Goal: Complete application form

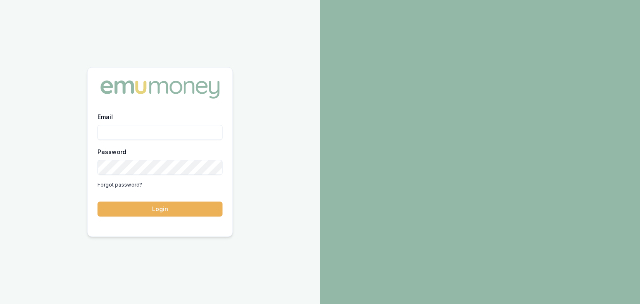
click at [143, 130] on input "Email" at bounding box center [159, 132] width 125 height 15
type input "baron.ketterman@emumoney.com.au"
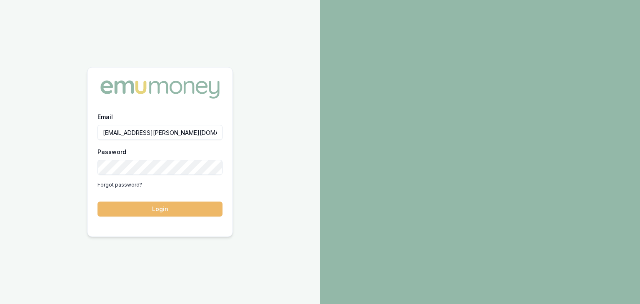
click at [142, 212] on button "Login" at bounding box center [159, 209] width 125 height 15
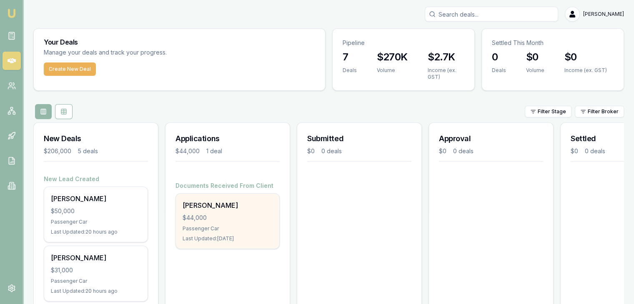
click at [201, 219] on div "$44,000" at bounding box center [227, 218] width 90 height 8
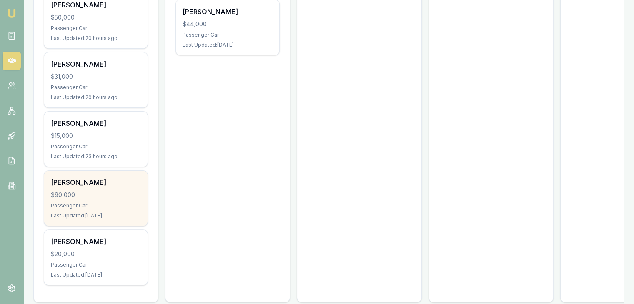
scroll to position [210, 0]
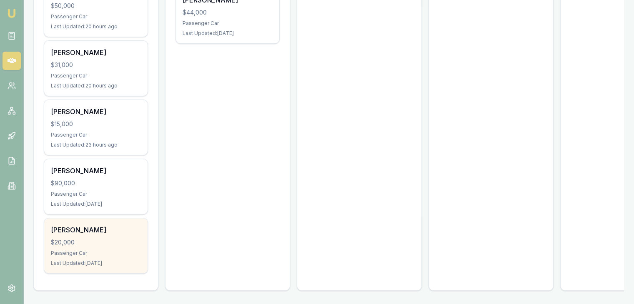
click at [84, 239] on div "$20,000" at bounding box center [96, 242] width 90 height 8
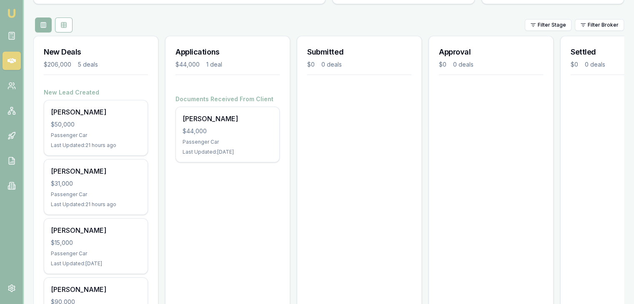
scroll to position [85, 0]
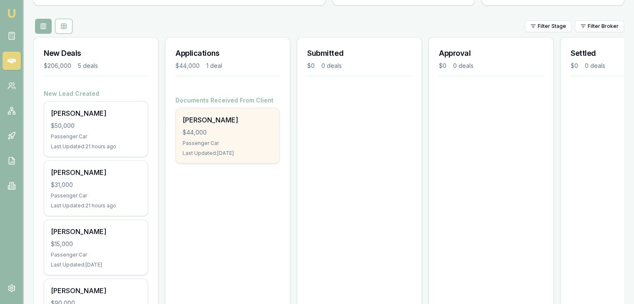
click at [201, 140] on div "Passenger Car" at bounding box center [227, 143] width 90 height 7
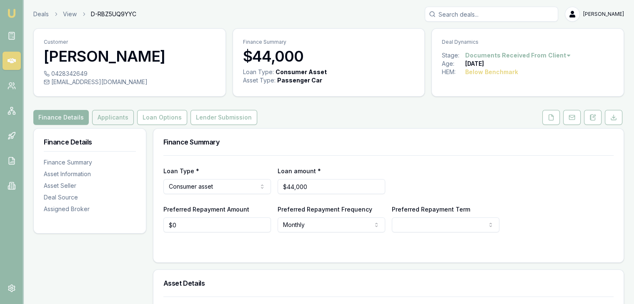
click at [108, 117] on button "Applicants" at bounding box center [113, 117] width 42 height 15
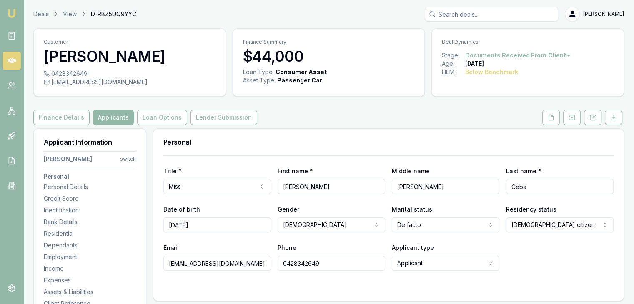
click at [128, 159] on html "Emu Broker Deals View D-RBZ5UQ9YYC Baron Ketterman Toggle Menu Customer Donna C…" at bounding box center [317, 152] width 634 height 304
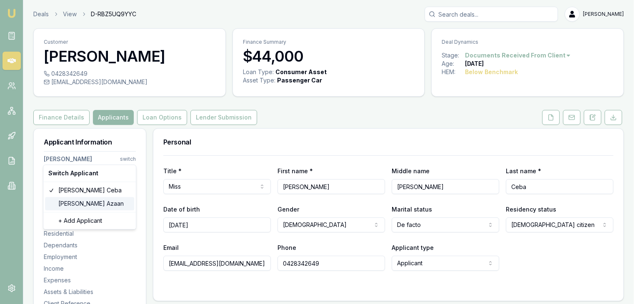
click at [75, 202] on div "Ur-Rahman Azaan" at bounding box center [89, 203] width 89 height 13
select select "Mr"
select select "MALE"
type input "Ur-Rahman"
type input "Te Puehu Jungala Patu"
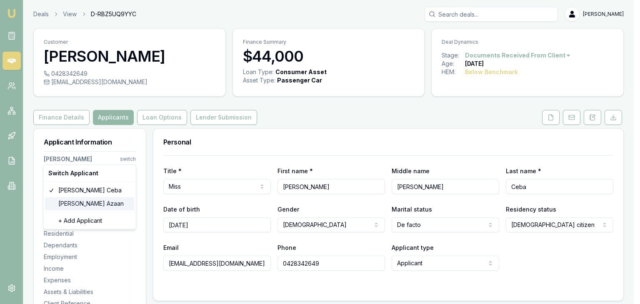
type input "Azaan"
type input "12/02/2004"
type input "[EMAIL_ADDRESS][DOMAIN_NAME]"
type input "0452287869"
type input "1448169"
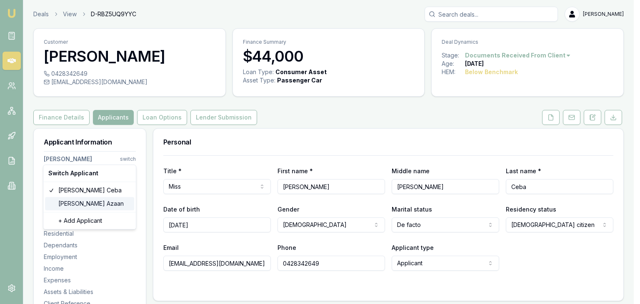
type input "[DATE]"
type input "2871680"
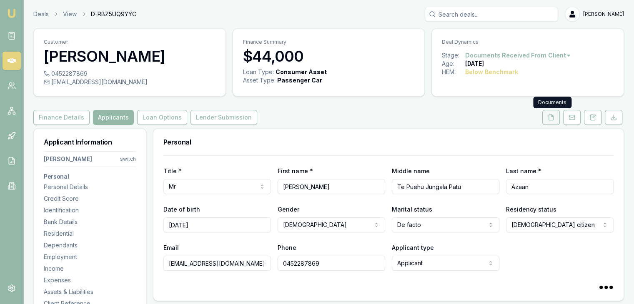
click at [552, 119] on icon at bounding box center [550, 117] width 7 height 7
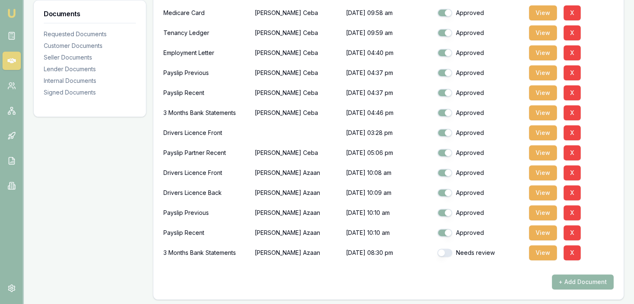
scroll to position [292, 0]
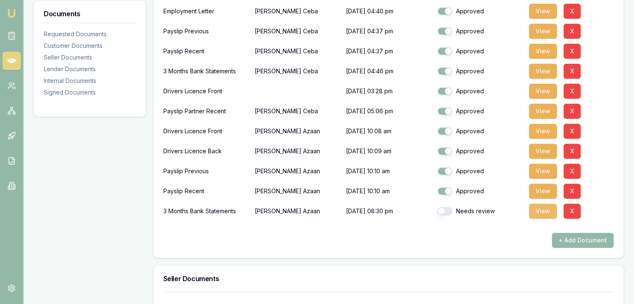
click at [538, 210] on button "View" at bounding box center [543, 211] width 28 height 15
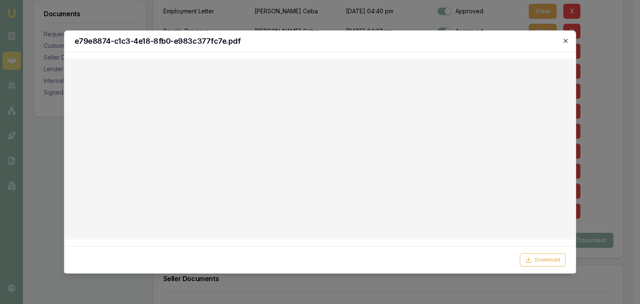
click at [567, 42] on icon "button" at bounding box center [566, 41] width 4 height 4
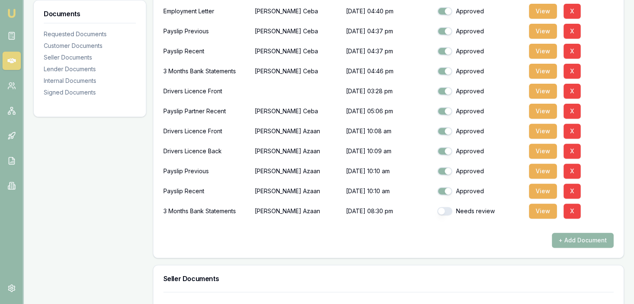
click at [450, 210] on button "button" at bounding box center [444, 211] width 15 height 8
checkbox input "true"
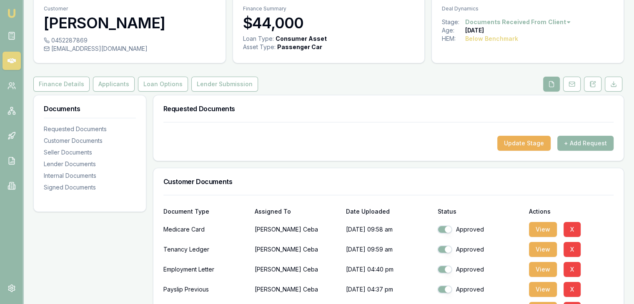
scroll to position [0, 0]
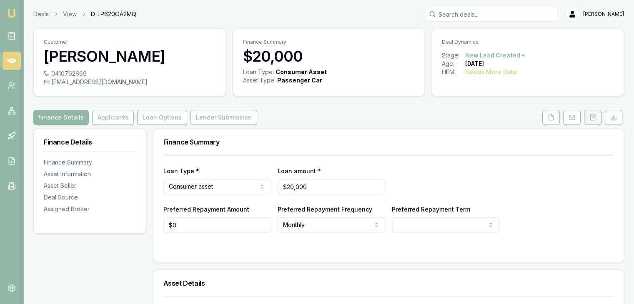
click at [593, 116] on icon at bounding box center [592, 117] width 7 height 7
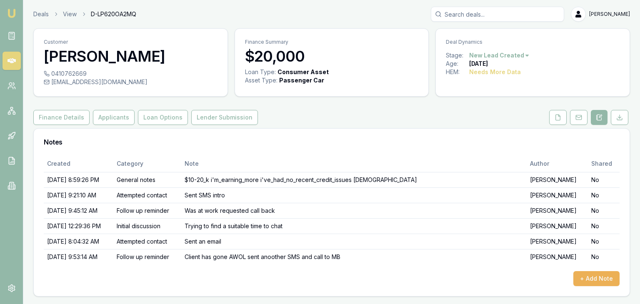
click at [523, 56] on html "Emu Broker Deals View D-LP620OA2MQ Baron Ketterman Toggle Menu Customer Ayman N…" at bounding box center [320, 152] width 640 height 304
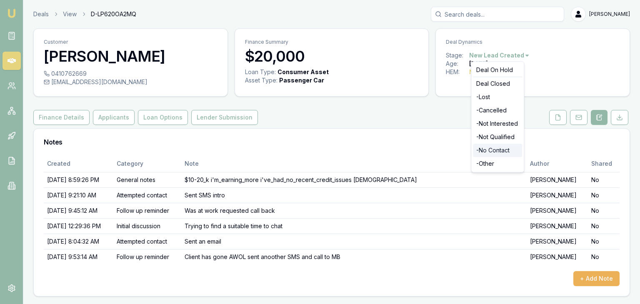
click at [488, 152] on div "- No Contact" at bounding box center [497, 150] width 49 height 13
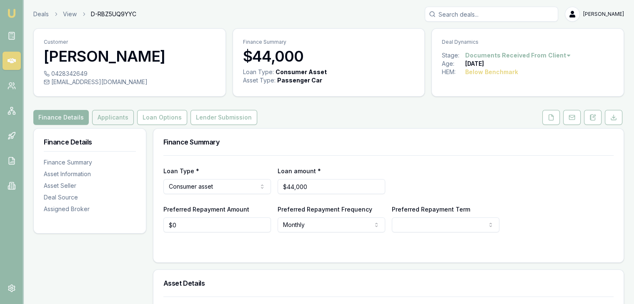
click at [117, 112] on button "Applicants" at bounding box center [113, 117] width 42 height 15
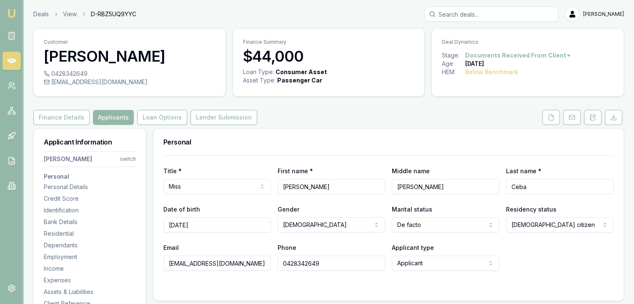
click at [130, 158] on html "Emu Broker Deals View D-RBZ5UQ9YYC [PERSON_NAME] Toggle Menu Customer [PERSON_N…" at bounding box center [317, 152] width 634 height 304
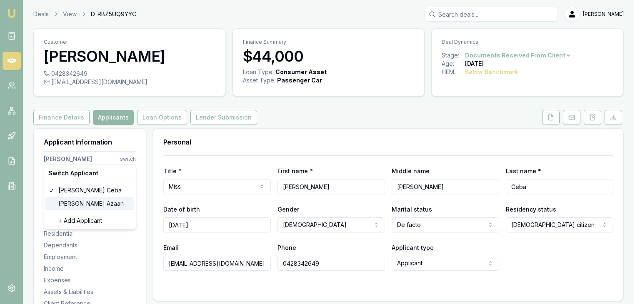
click at [67, 202] on div "[PERSON_NAME]" at bounding box center [89, 203] width 89 height 13
select select "Mr"
select select "[DEMOGRAPHIC_DATA]"
type input "[PERSON_NAME]"
type input "Te Puehu Jungala Patu"
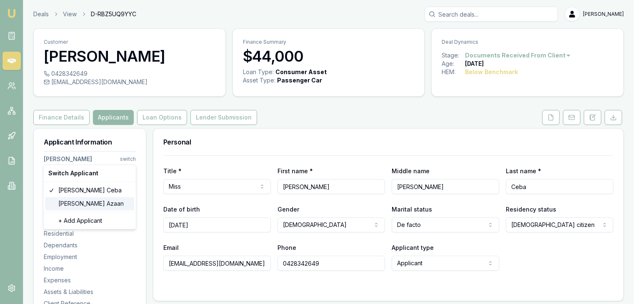
type input "Azaan"
type input "[DATE]"
type input "[EMAIL_ADDRESS][DOMAIN_NAME]"
type input "0452287869"
type input "1448169"
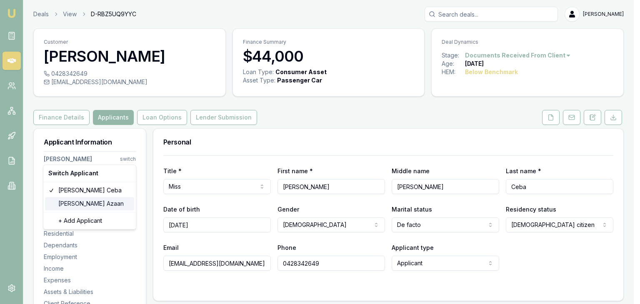
type input "[DATE]"
type input "2871680"
